Goal: Task Accomplishment & Management: Manage account settings

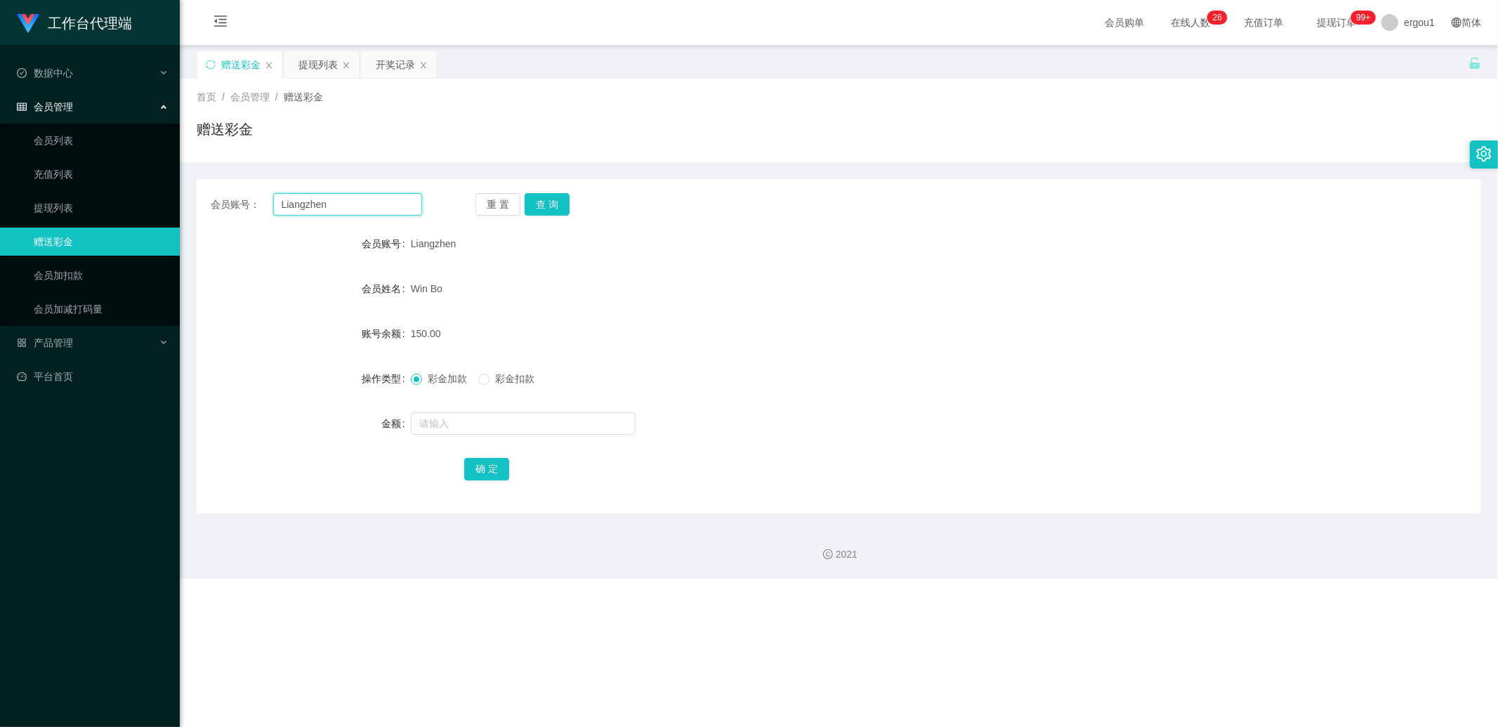
click at [299, 206] on input "Liangzhen" at bounding box center [348, 204] width 150 height 22
drag, startPoint x: 299, startPoint y: 206, endPoint x: 333, endPoint y: 207, distance: 34.4
click at [299, 205] on input "Liangzhen" at bounding box center [348, 204] width 150 height 22
type input "v"
paste input "Liangzhen"
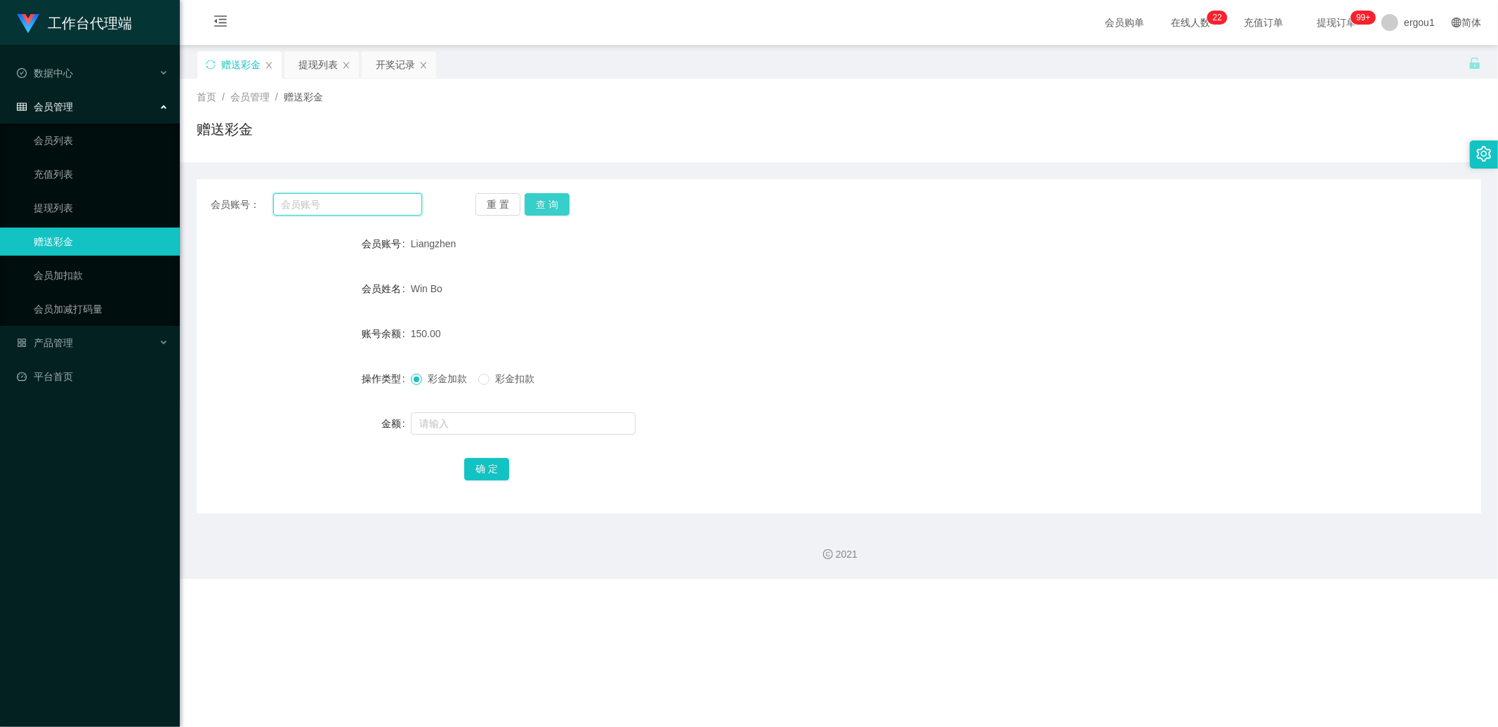
type input "Liangzhen"
click at [532, 200] on button "查 询" at bounding box center [547, 204] width 45 height 22
click at [457, 433] on input "text" at bounding box center [523, 423] width 225 height 22
type input "100"
click at [487, 466] on button "确 定" at bounding box center [486, 469] width 45 height 22
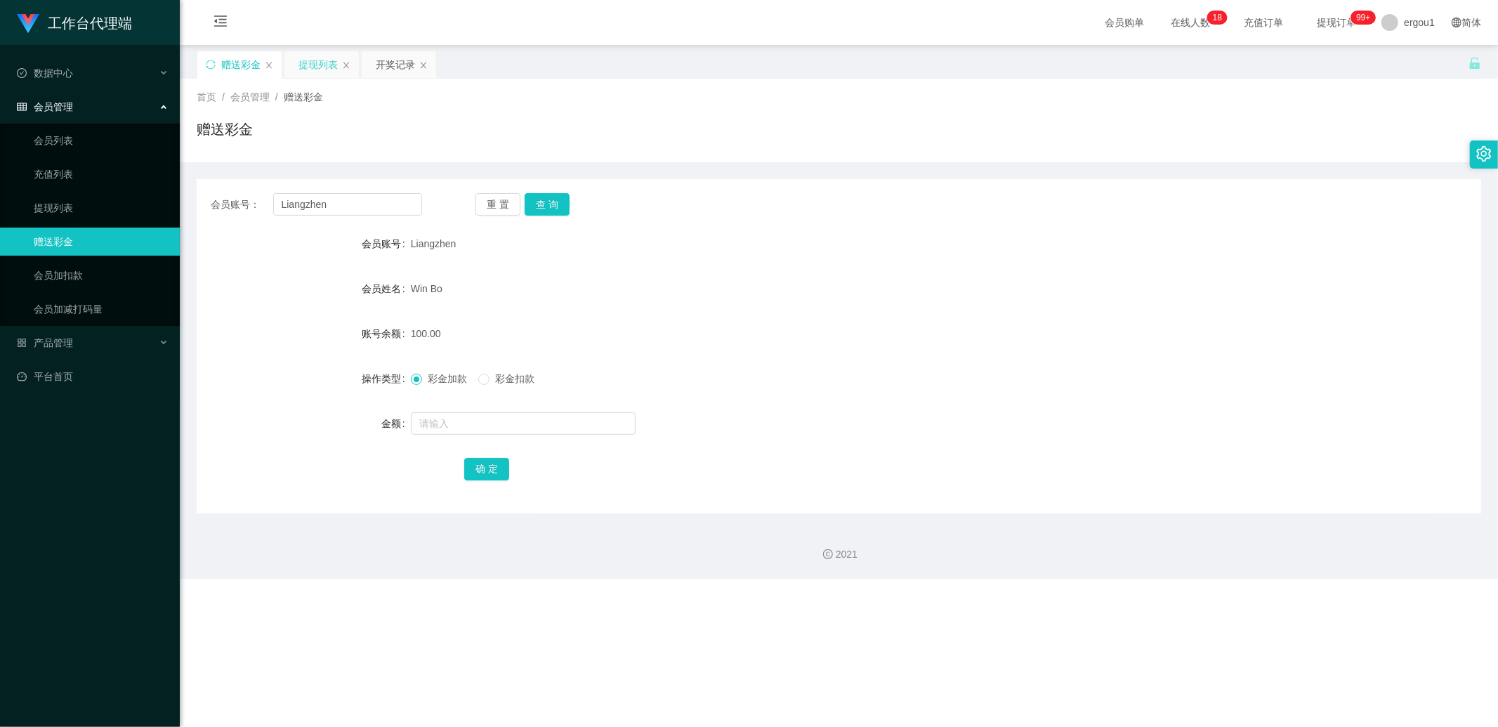
click at [312, 66] on div "提现列表" at bounding box center [318, 64] width 39 height 27
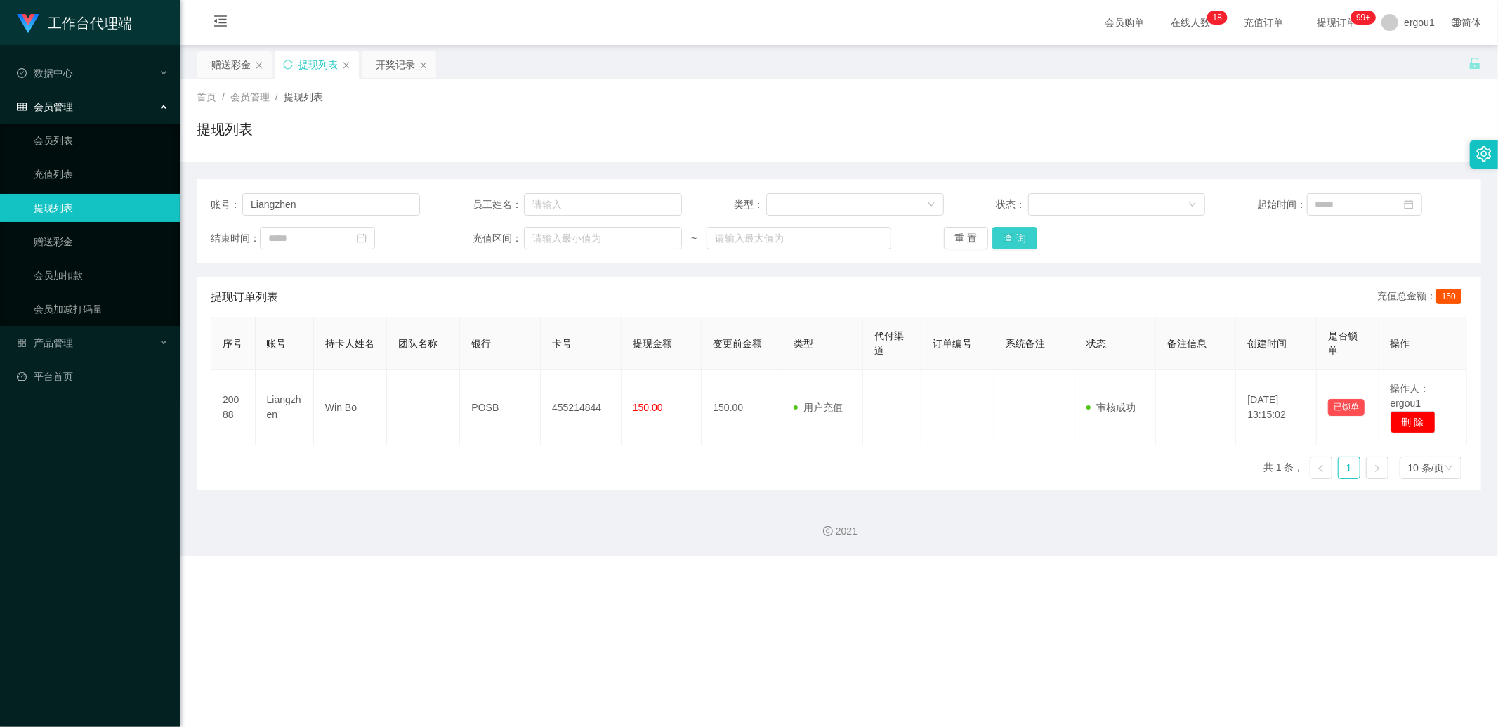
click at [1016, 244] on button "查 询" at bounding box center [1015, 238] width 45 height 22
click at [244, 66] on div "赠送彩金" at bounding box center [230, 64] width 39 height 27
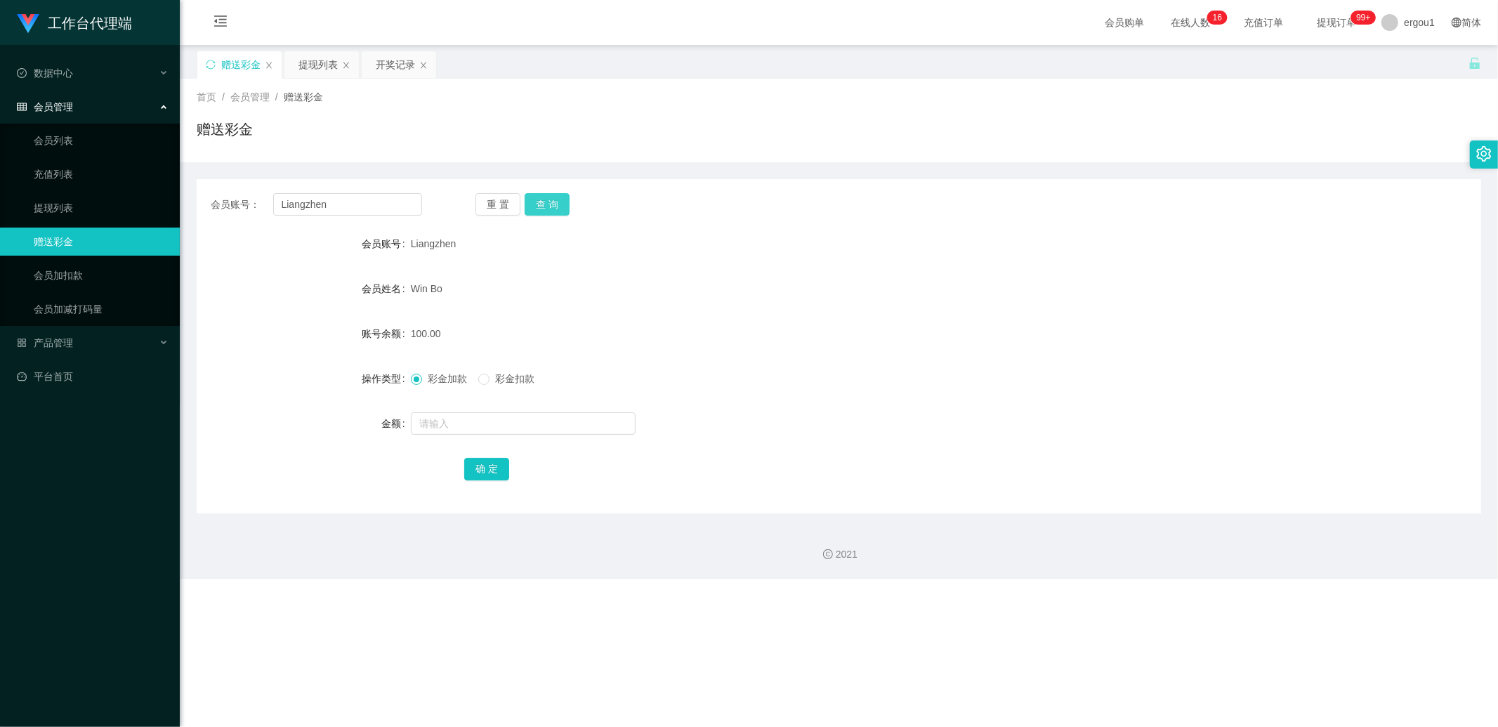
click at [563, 209] on button "查 询" at bounding box center [547, 204] width 45 height 22
click at [313, 74] on div "提现列表" at bounding box center [318, 64] width 39 height 27
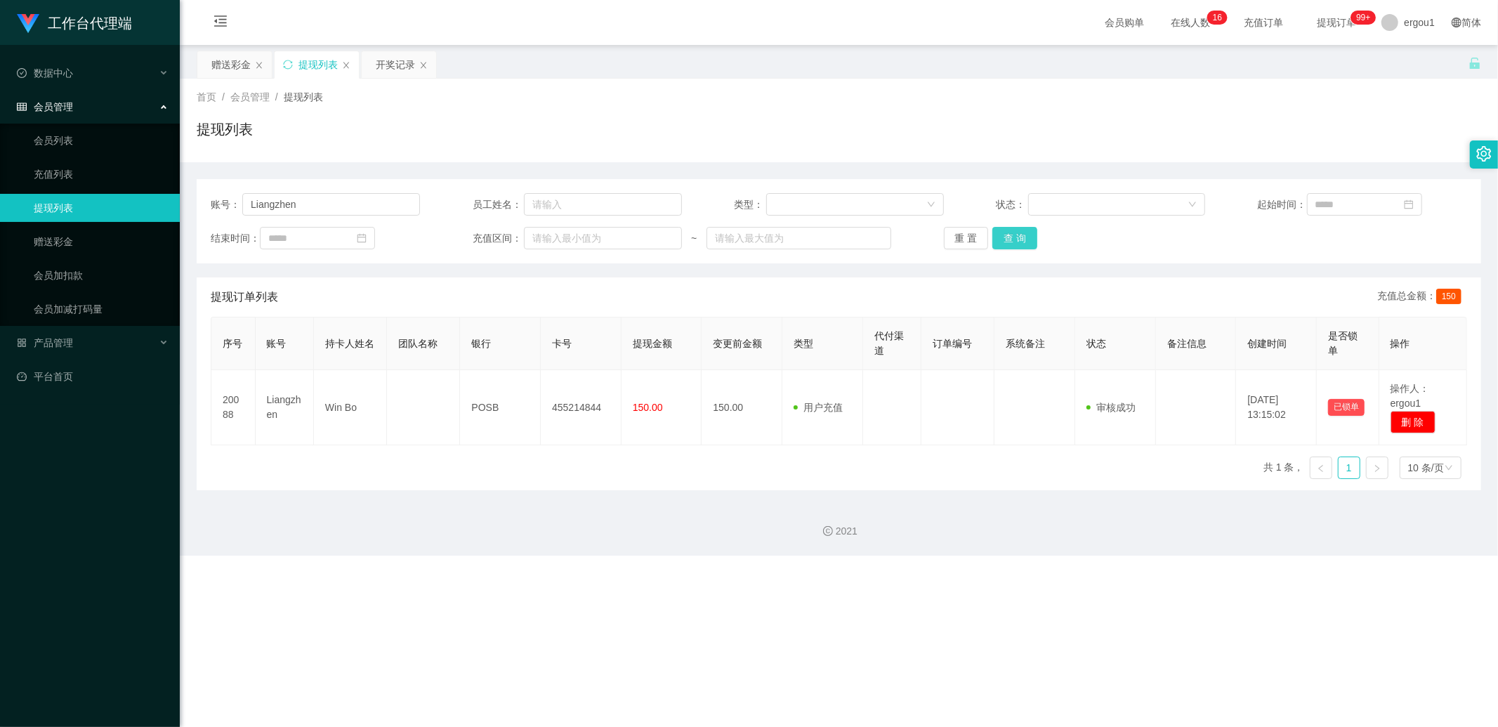
click at [1026, 247] on button "查 询" at bounding box center [1015, 238] width 45 height 22
click at [1002, 237] on button "查 询" at bounding box center [1015, 238] width 45 height 22
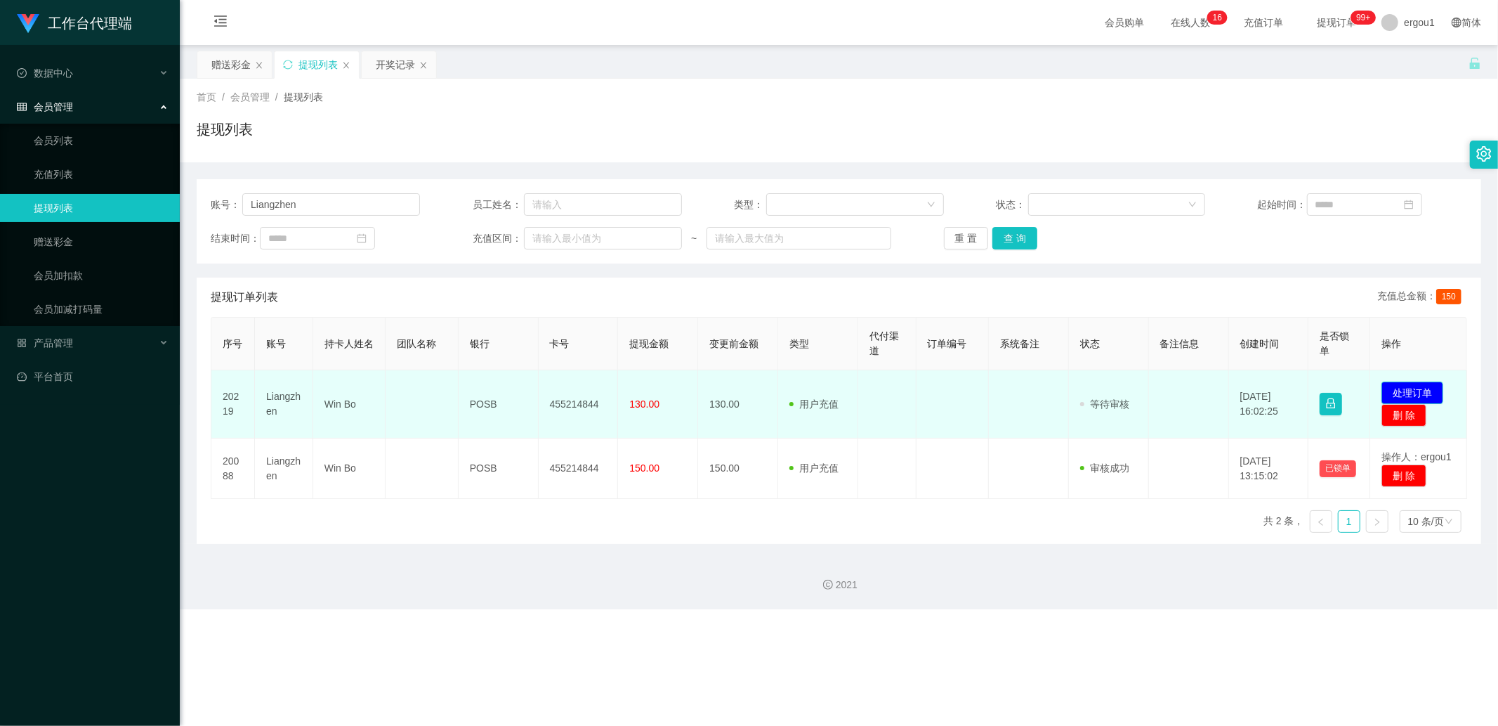
click at [1401, 390] on button "处理订单" at bounding box center [1413, 392] width 62 height 22
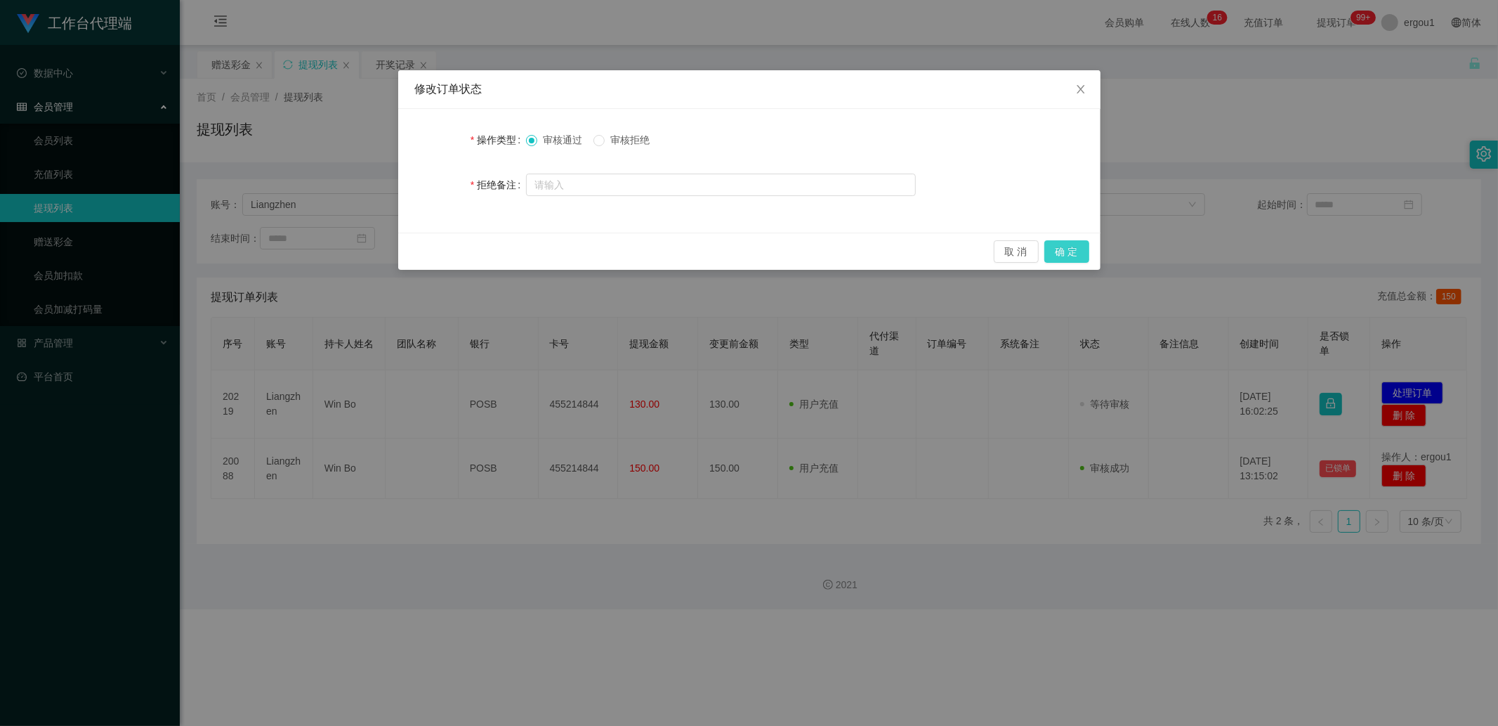
click at [1070, 254] on button "确 定" at bounding box center [1067, 251] width 45 height 22
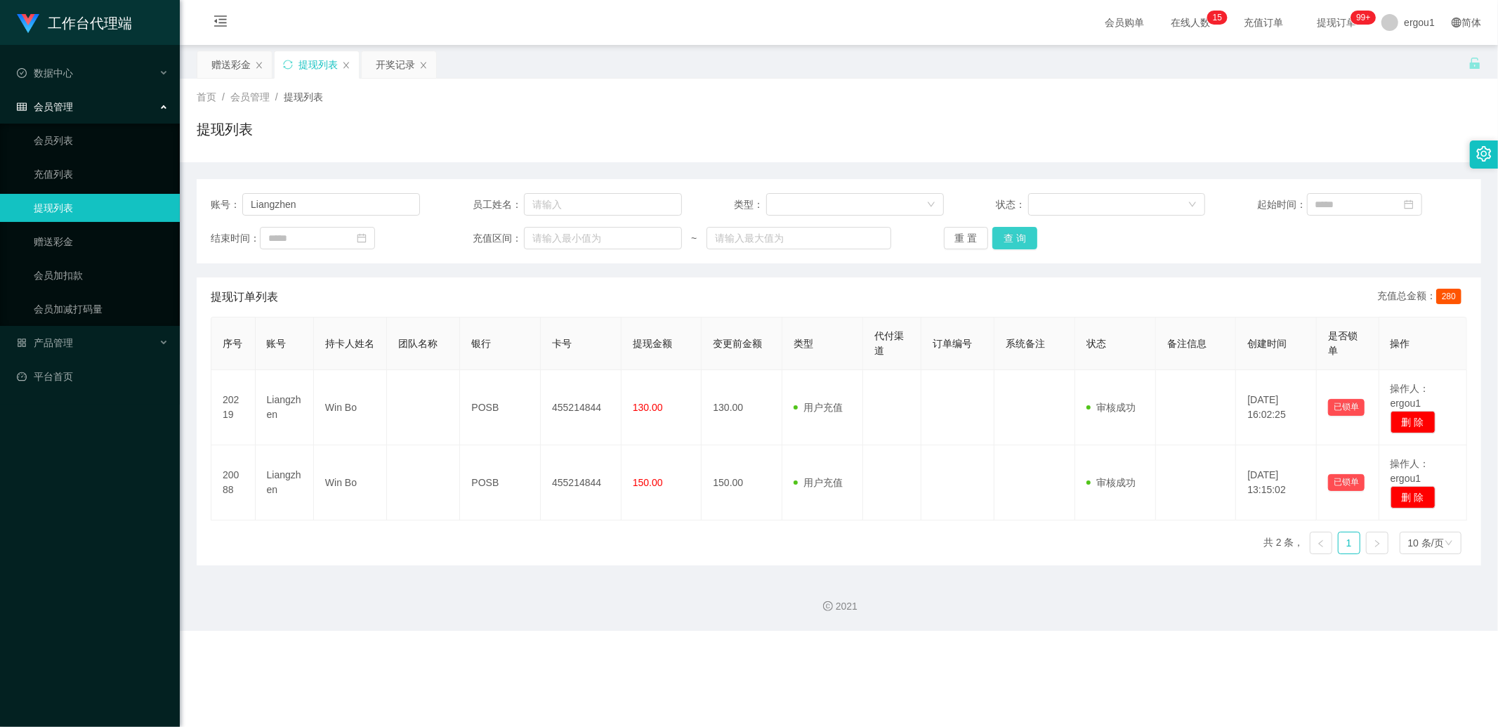
click at [1002, 249] on button "查 询" at bounding box center [1015, 238] width 45 height 22
click at [225, 57] on div "赠送彩金" at bounding box center [230, 64] width 39 height 27
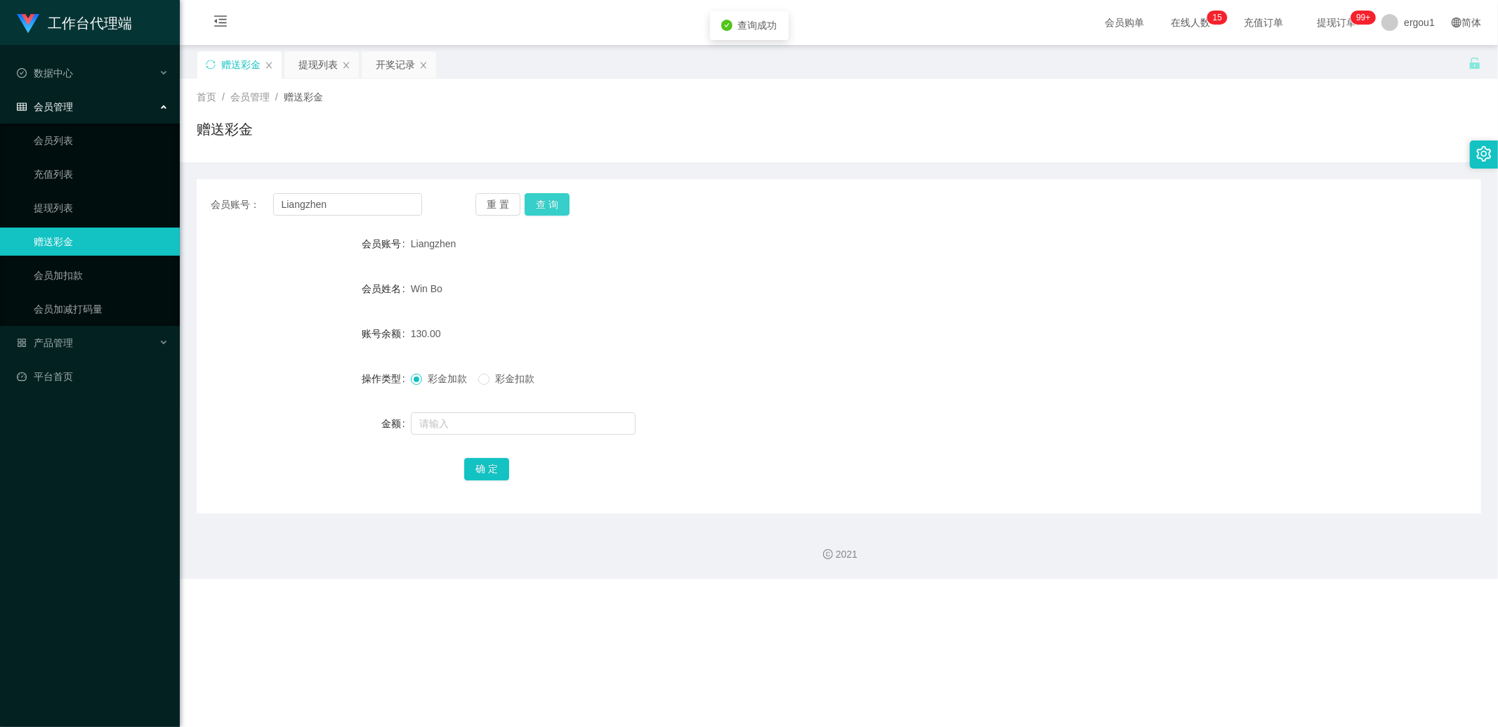
click at [550, 201] on button "查 询" at bounding box center [547, 204] width 45 height 22
